Goal: Find specific page/section: Find specific page/section

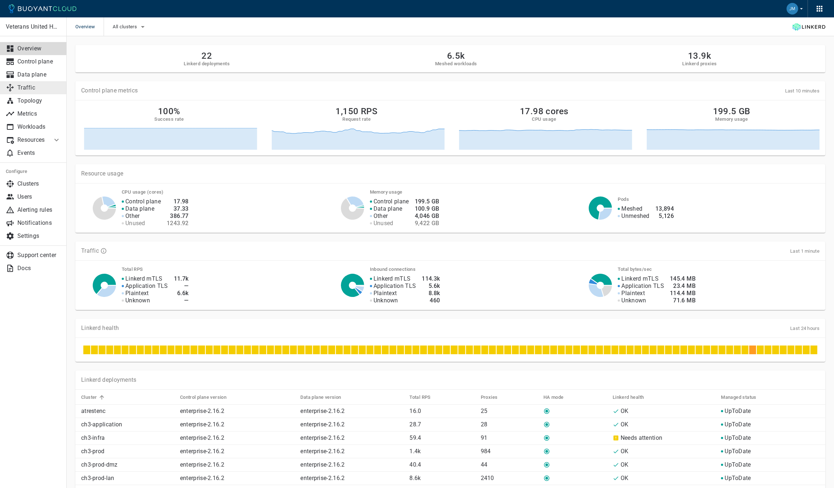
click at [26, 90] on p "Traffic" at bounding box center [38, 87] width 43 height 7
